Goal: Navigation & Orientation: Understand site structure

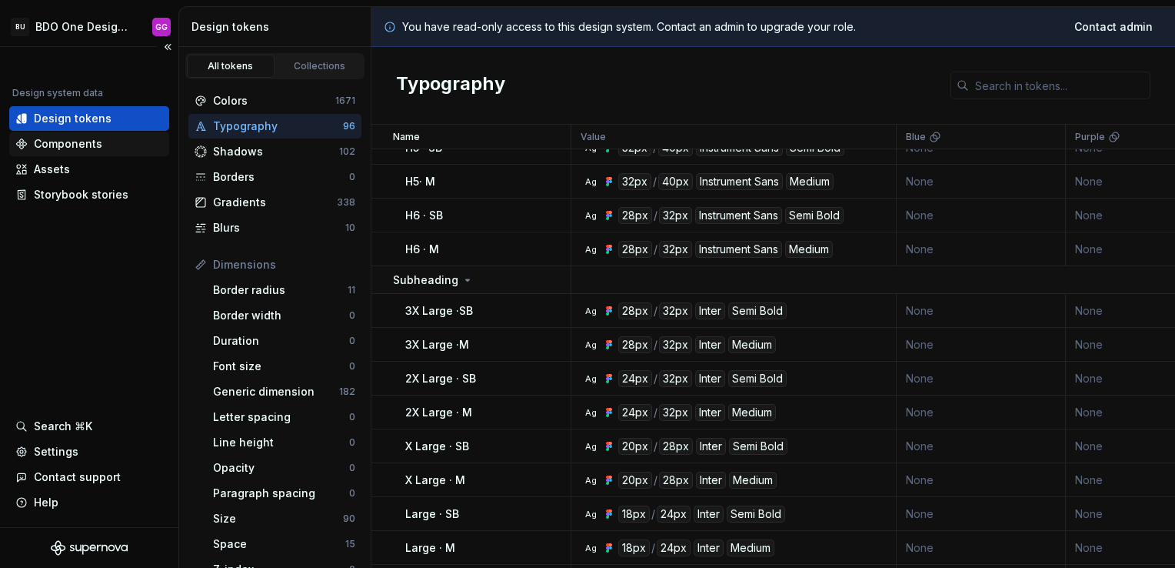
drag, startPoint x: 58, startPoint y: 140, endPoint x: 80, endPoint y: 140, distance: 21.5
click at [58, 140] on div "Components" at bounding box center [68, 143] width 68 height 15
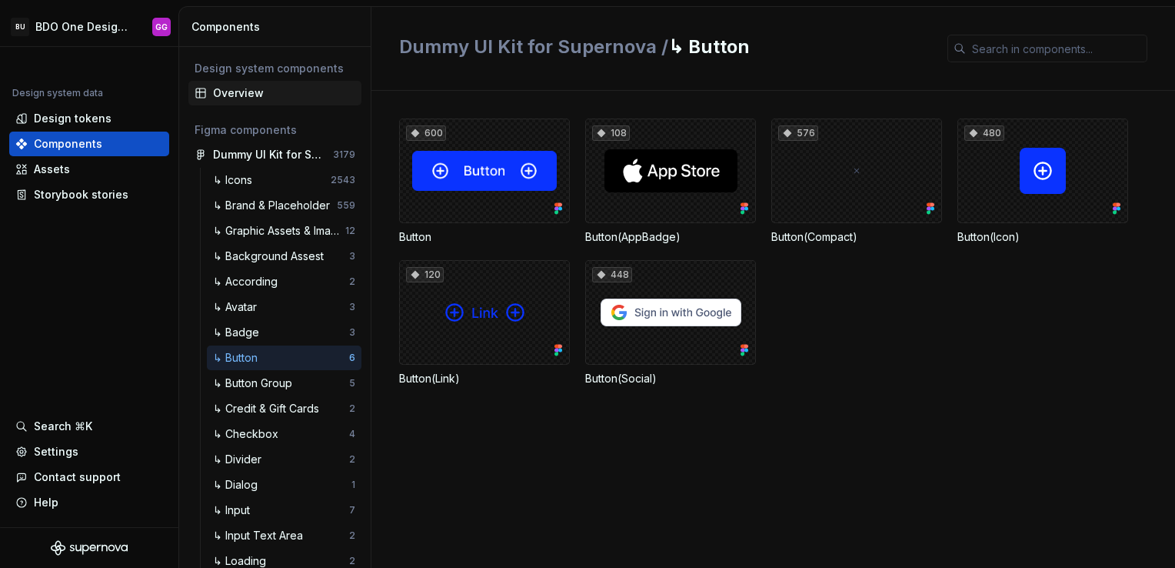
click at [255, 90] on div "Overview" at bounding box center [284, 92] width 142 height 15
